Goal: Use online tool/utility: Utilize a website feature to perform a specific function

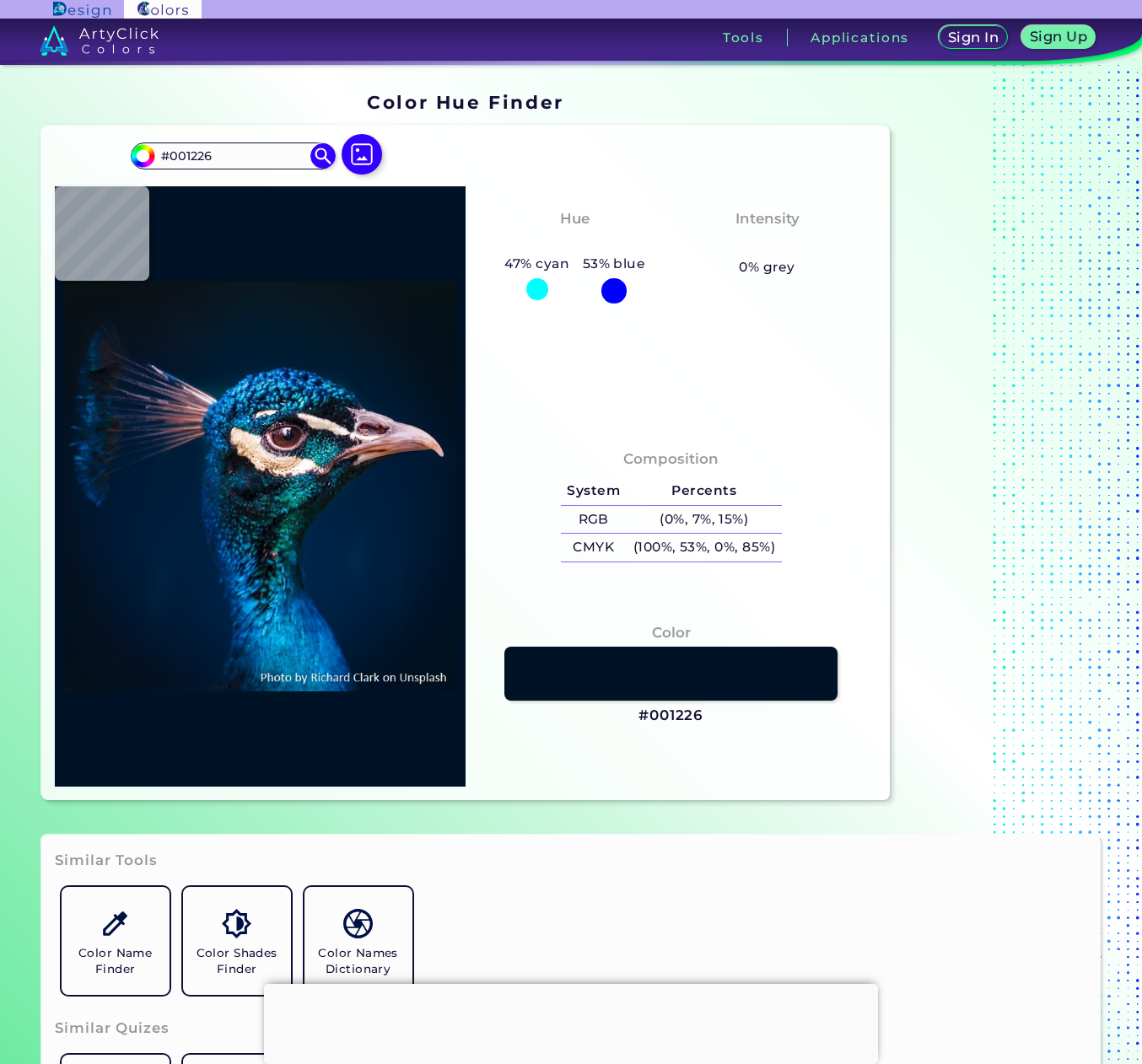
type input "#000000"
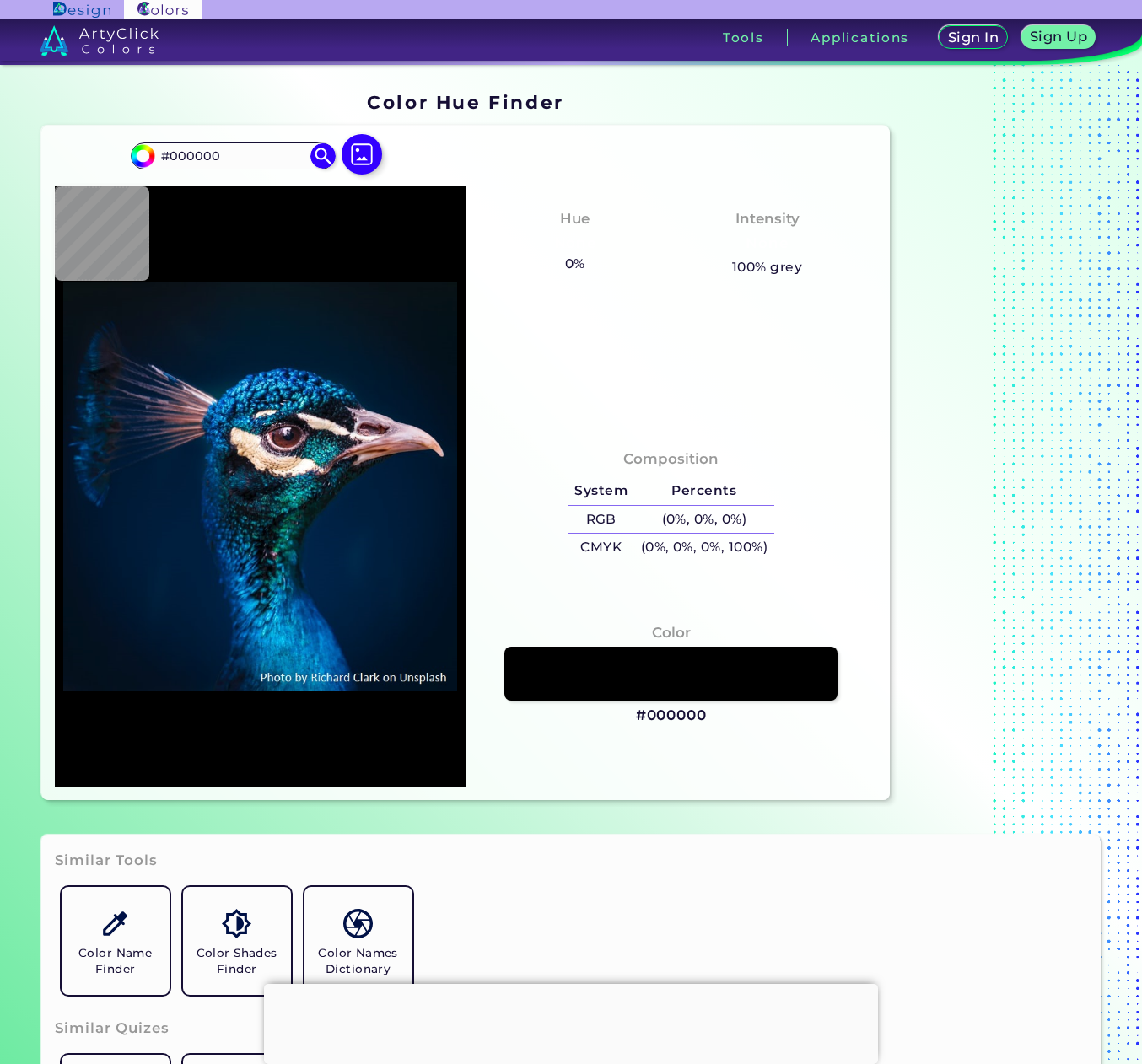
type input "#081116"
type input "#081317"
type input "#071218"
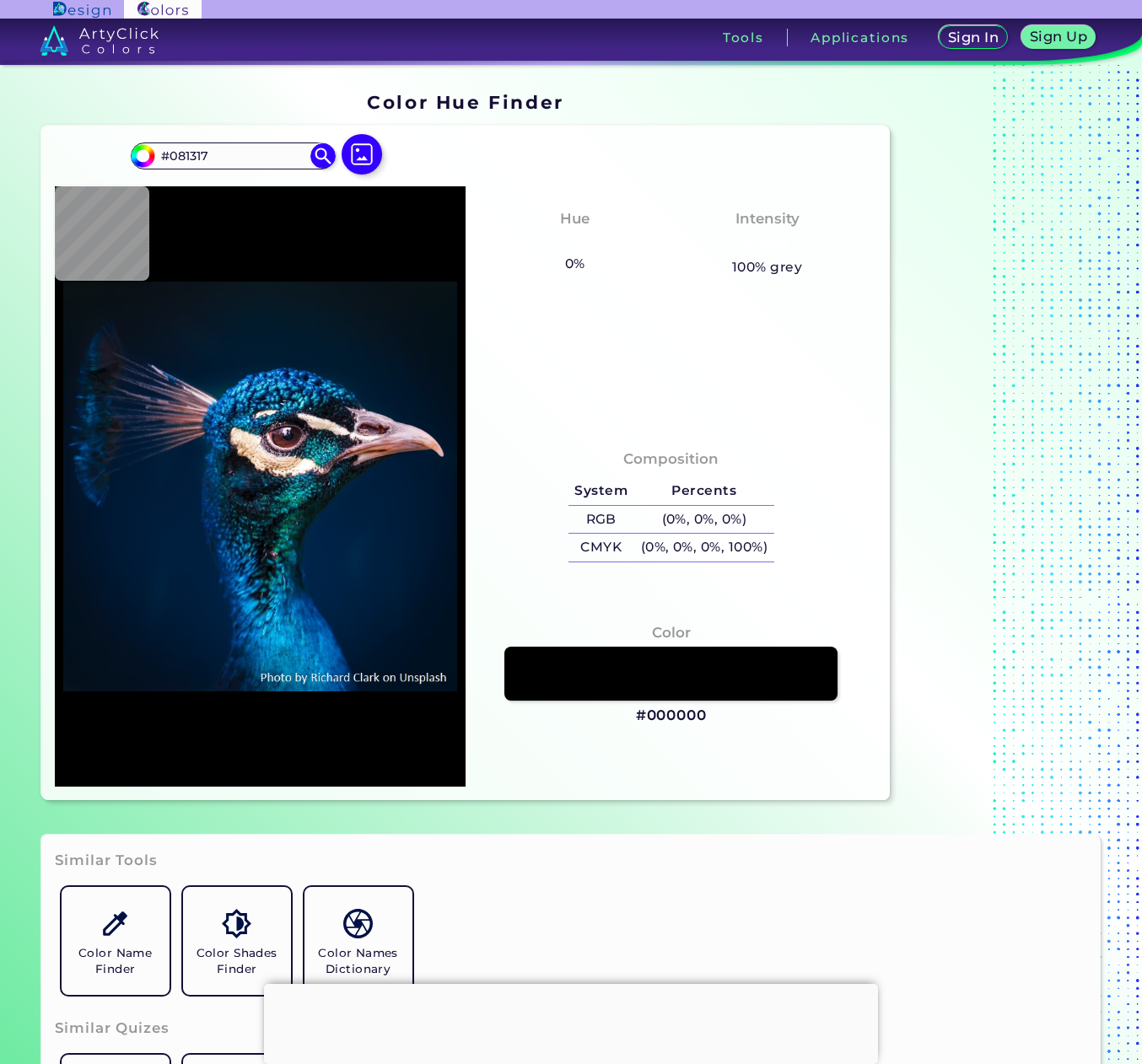
type input "#071218"
type input "#051218"
type input "#041119"
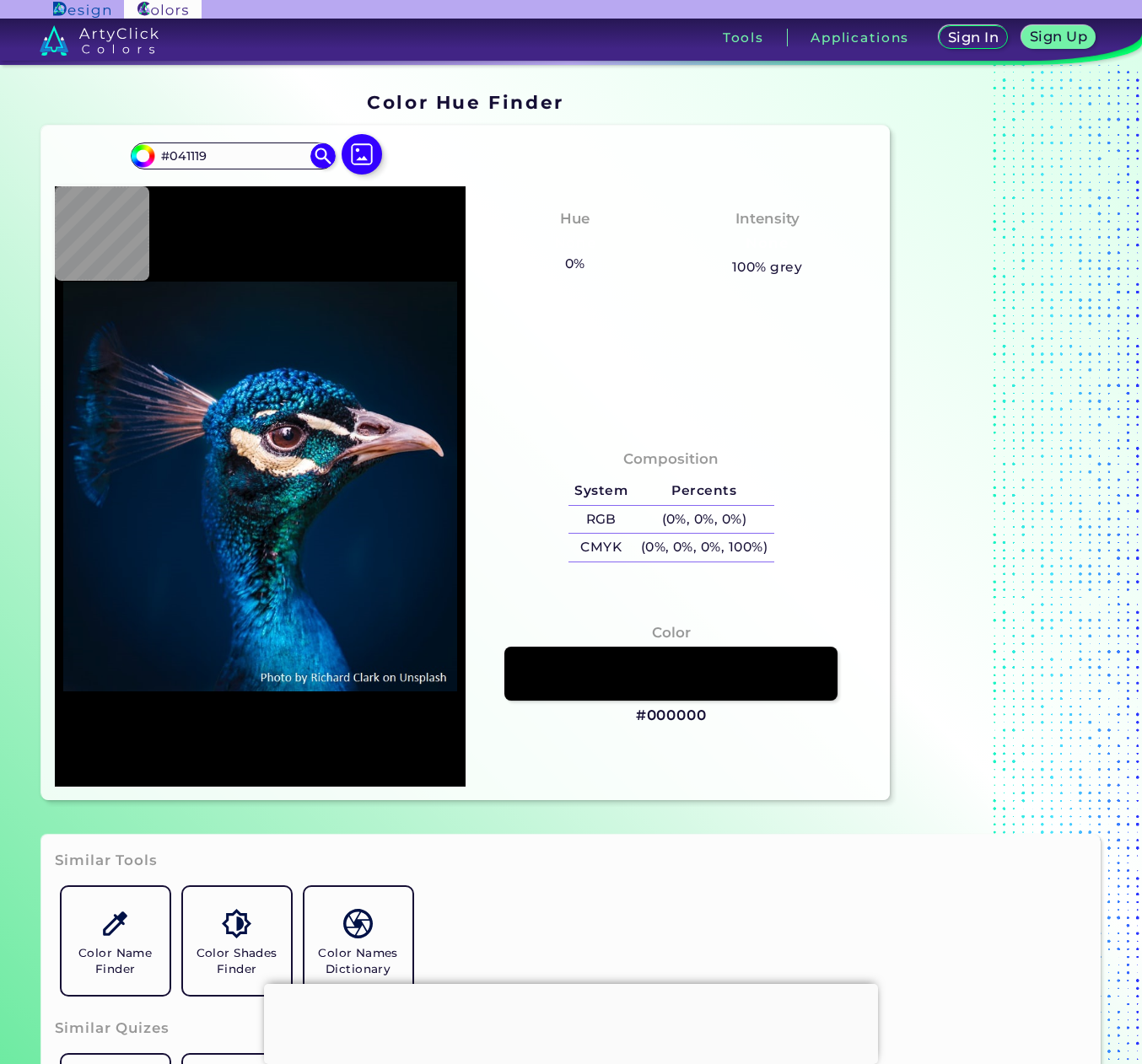
type input "#021019"
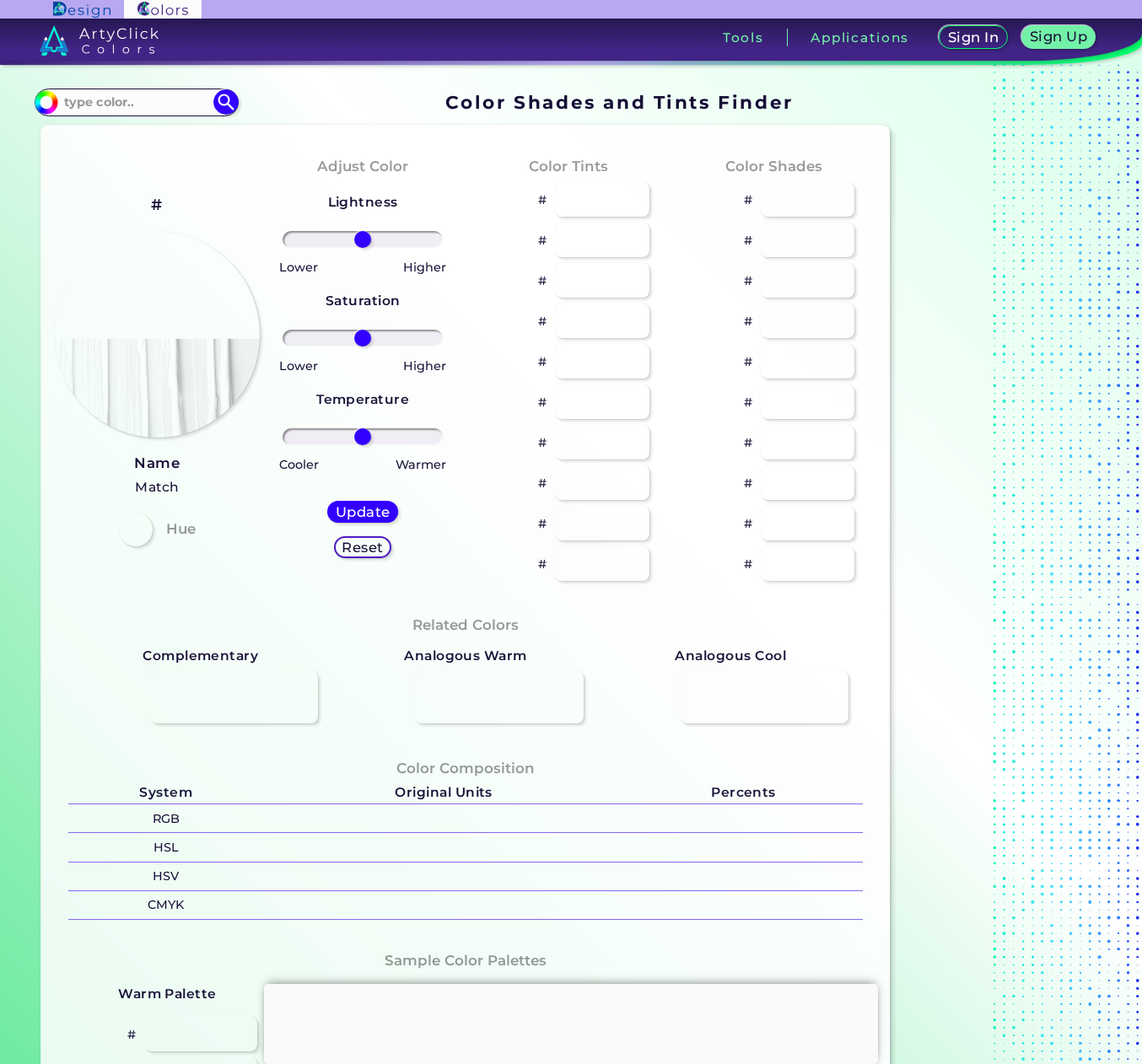
type input "#70e6d2"
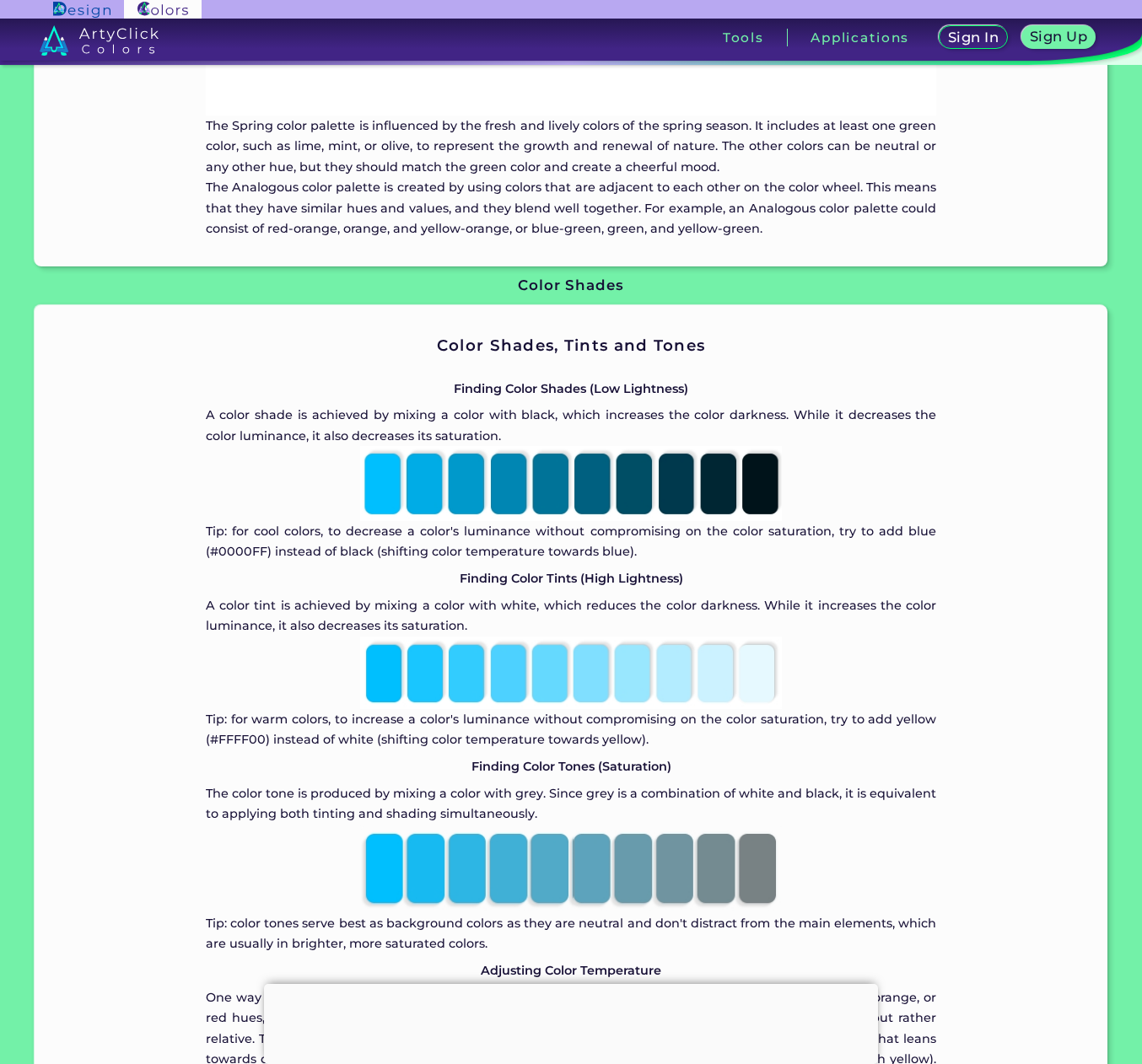
scroll to position [3120, 0]
